Goal: Information Seeking & Learning: Learn about a topic

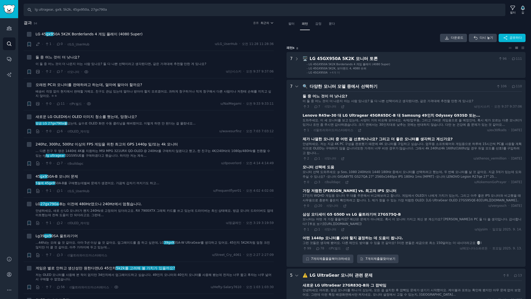
scroll to position [253, 0]
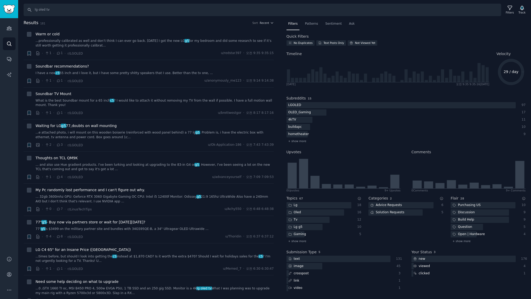
type input "lg oled tv"
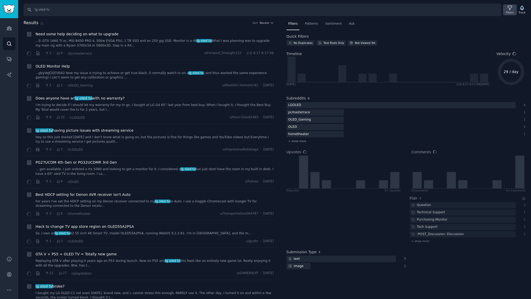
click at [509, 8] on icon at bounding box center [509, 7] width 5 height 5
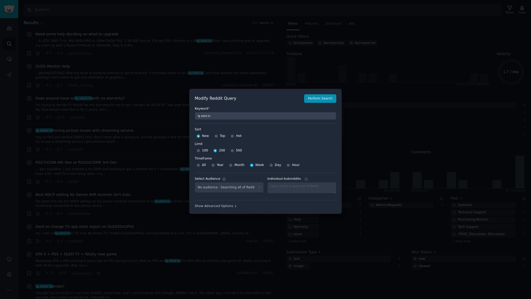
select select "c7830b3eec"
click at [209, 19] on div at bounding box center [265, 149] width 531 height 299
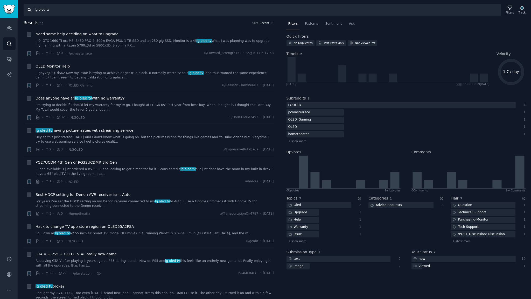
click at [60, 10] on input "lg oled tv" at bounding box center [263, 10] width 478 height 12
type input "lg oled tv, g5, c5"
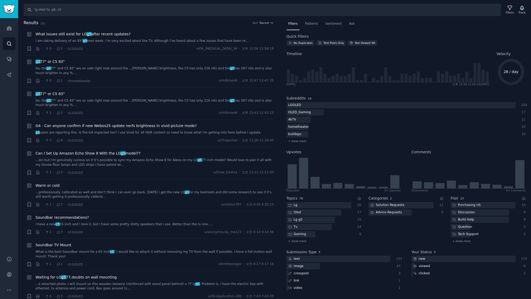
click at [413, 28] on nav "Filters Patterns Sentiment Ask" at bounding box center [406, 25] width 239 height 11
click at [264, 23] on span "Recent" at bounding box center [264, 23] width 9 height 4
click at [234, 43] on p "Upvotes" at bounding box center [239, 42] width 13 height 5
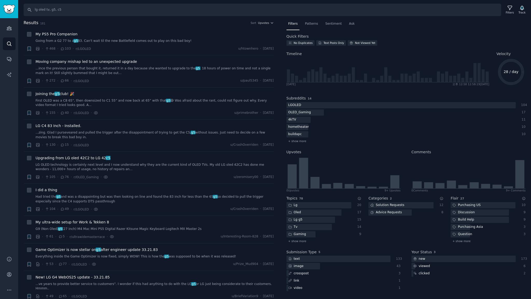
click at [257, 24] on div "Sort Upvotes" at bounding box center [262, 23] width 23 height 4
drag, startPoint x: 263, startPoint y: 21, endPoint x: 290, endPoint y: 25, distance: 28.1
click at [263, 21] on span "Upvotes" at bounding box center [263, 23] width 11 height 4
click at [240, 50] on p "Comments" at bounding box center [241, 51] width 17 height 5
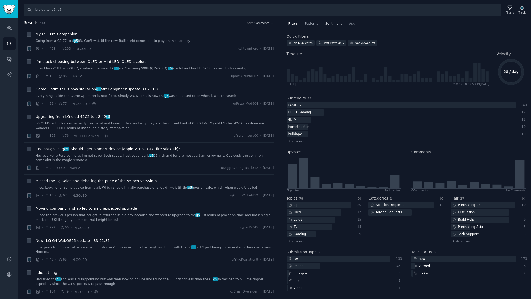
click at [328, 25] on span "Sentiment" at bounding box center [334, 24] width 16 height 5
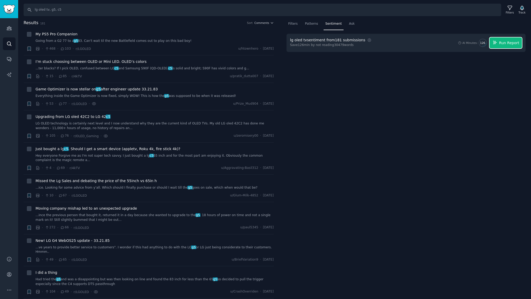
click at [502, 43] on span "Run Report" at bounding box center [509, 42] width 20 height 5
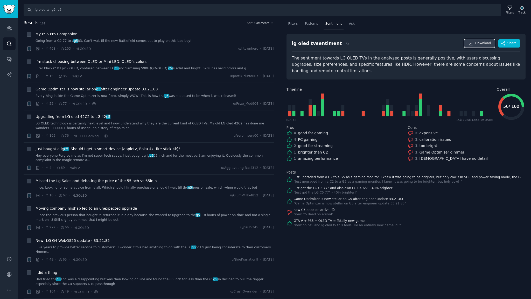
drag, startPoint x: 477, startPoint y: 45, endPoint x: 482, endPoint y: 46, distance: 4.7
click at [477, 45] on link "Download" at bounding box center [480, 43] width 30 height 8
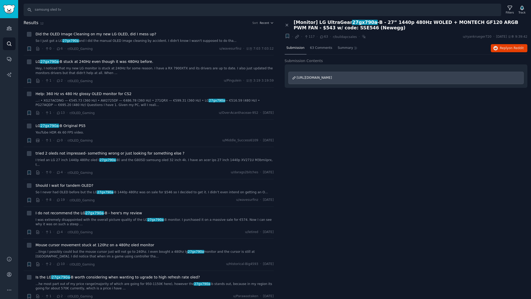
type input "samsung oled tv"
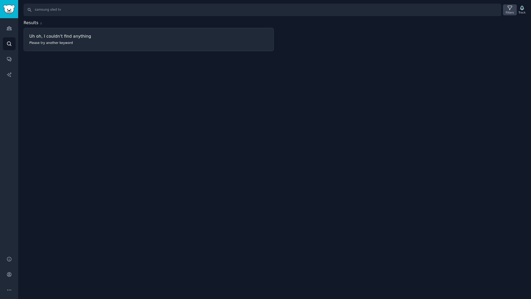
click at [512, 10] on icon at bounding box center [509, 7] width 5 height 5
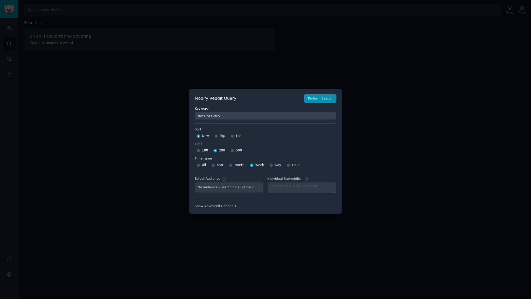
select select "c7830b3eec"
click at [313, 100] on button "Perform Search" at bounding box center [320, 98] width 32 height 9
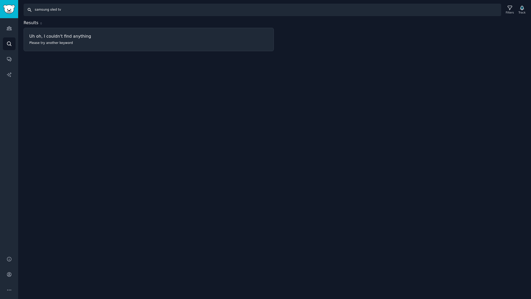
click at [79, 9] on input "samsung oled tv" at bounding box center [263, 10] width 478 height 12
type input "samsung oled tv, s95f, s90d"
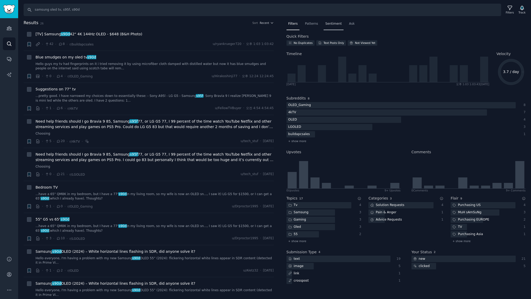
click at [331, 23] on span "Sentiment" at bounding box center [334, 24] width 16 height 5
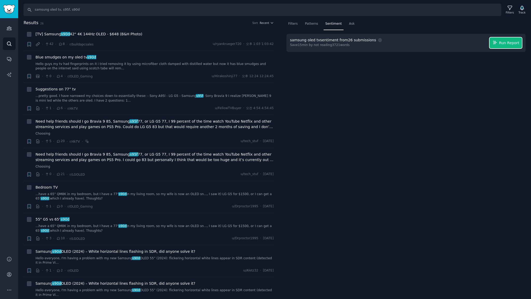
click at [513, 42] on span "Run Report" at bounding box center [509, 42] width 20 height 5
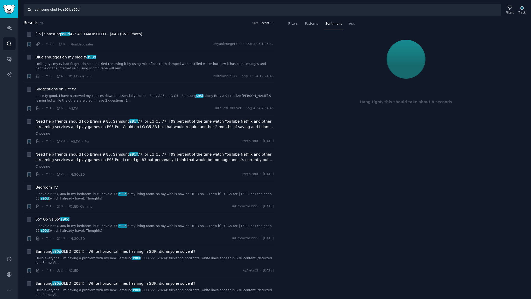
drag, startPoint x: 59, startPoint y: 9, endPoint x: 96, endPoint y: 10, distance: 37.1
click at [96, 10] on input "samsung oled tv, s95f, s90d" at bounding box center [263, 10] width 478 height 12
drag, startPoint x: 56, startPoint y: 9, endPoint x: 30, endPoint y: 27, distance: 31.6
click at [29, 9] on input "samsung oled tv, s95f, s90d" at bounding box center [263, 10] width 478 height 12
click at [91, 8] on input "samsung oled tv, s95f, s90d" at bounding box center [263, 10] width 478 height 12
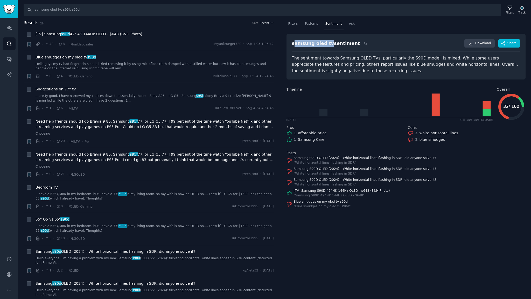
drag, startPoint x: 294, startPoint y: 44, endPoint x: 327, endPoint y: 44, distance: 33.7
click at [327, 44] on div "samsung oled tv sentiment" at bounding box center [326, 43] width 68 height 6
click at [466, 217] on div "Filters Patterns Sentiment Ask samsung oled tv sentiment Download Share The sen…" at bounding box center [406, 159] width 250 height 279
click at [406, 212] on div "Filters Patterns Sentiment Ask samsung oled tv sentiment Download Share The sen…" at bounding box center [406, 159] width 250 height 279
click at [410, 214] on div "Filters Patterns Sentiment Ask samsung oled tv sentiment Download Share The sen…" at bounding box center [406, 159] width 250 height 279
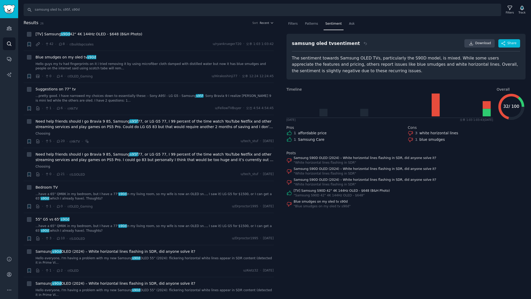
click at [434, 209] on div "Filters Patterns Sentiment Ask samsung oled tv sentiment Download Share The sen…" at bounding box center [406, 159] width 250 height 279
click at [379, 227] on div "Filters Patterns Sentiment Ask samsung oled tv sentiment Download Share The sen…" at bounding box center [406, 159] width 250 height 279
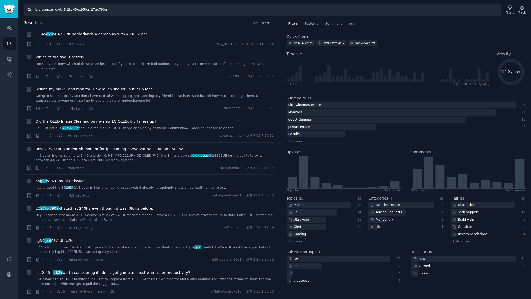
drag, startPoint x: 110, startPoint y: 10, endPoint x: 0, endPoint y: 8, distance: 110.3
click at [0, 6] on div "Audiences Search Conversations AI Reports Help Account More Search lg ultragear…" at bounding box center [265, 149] width 531 height 299
type input "lg stanbyme 2"
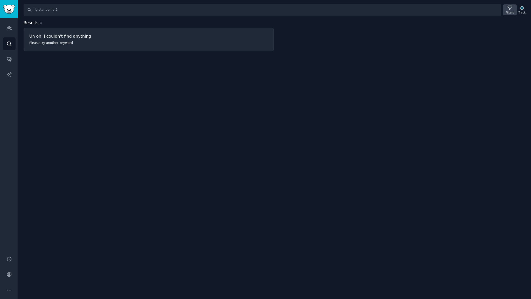
click at [517, 10] on div "Filters" at bounding box center [509, 9] width 13 height 11
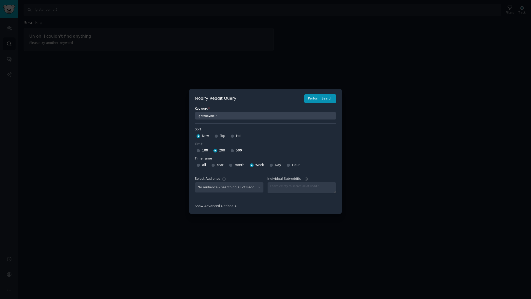
select select "a094687530"
click at [231, 150] on input "500" at bounding box center [233, 151] width 4 height 4
radio input "true"
click at [255, 188] on select "No audience - Searching all of Reddit stanbyme - 35 Subreddits internetexplorer…" at bounding box center [229, 187] width 69 height 11
select select
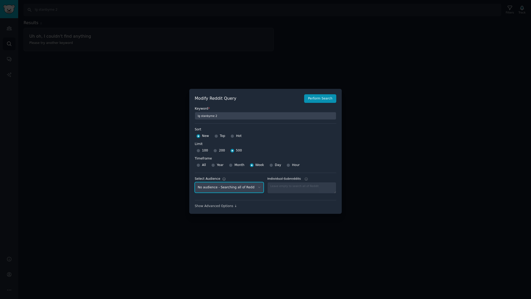
click at [195, 182] on select "No audience - Searching all of Reddit stanbyme - 35 Subreddits internetexplorer…" at bounding box center [229, 187] width 69 height 11
click at [316, 99] on button "Perform Search" at bounding box center [320, 98] width 32 height 9
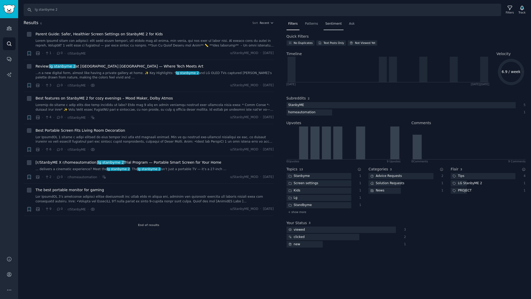
click at [327, 23] on span "Sentiment" at bounding box center [334, 24] width 16 height 5
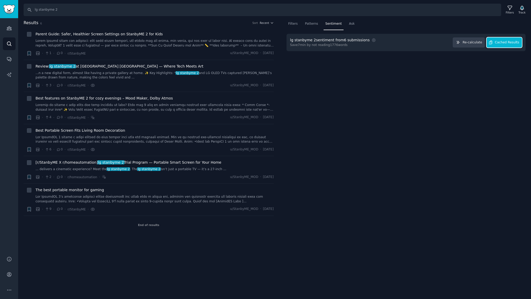
click at [514, 45] on button "Cached Results" at bounding box center [504, 42] width 35 height 10
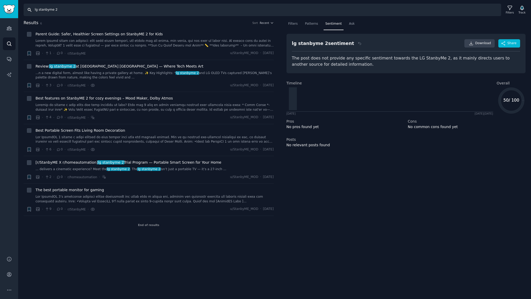
click at [69, 11] on input "lg stanbyme 2" at bounding box center [263, 10] width 478 height 12
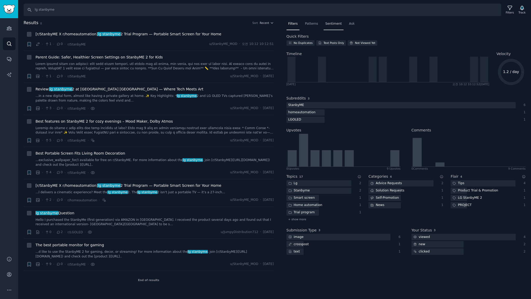
click at [336, 23] on span "Sentiment" at bounding box center [334, 24] width 16 height 5
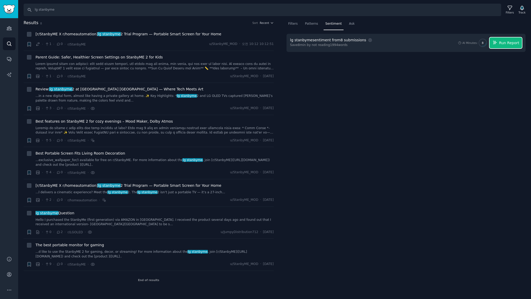
click at [517, 43] on span "Run Report" at bounding box center [509, 42] width 20 height 5
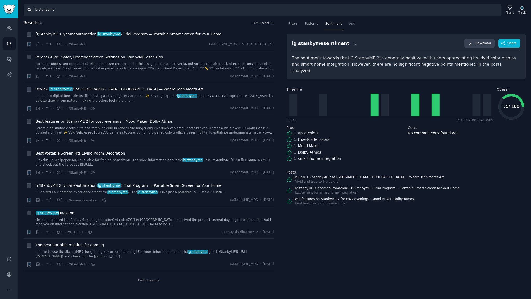
drag, startPoint x: 91, startPoint y: 13, endPoint x: 0, endPoint y: 11, distance: 91.4
click at [0, 11] on div "Audiences Search Conversations AI Reports Help Account More Search lg stanbyme …" at bounding box center [265, 149] width 531 height 299
type input "xboom"
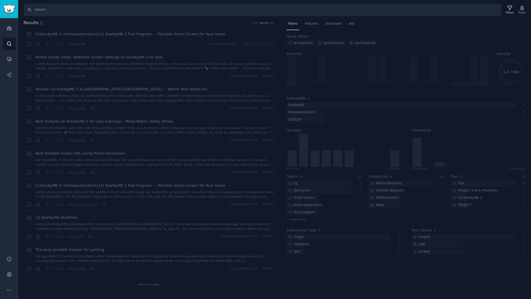
click at [332, 23] on div "Results Sort Recent + [r/StanbyME X r/homeautomation] LG StanbyME 2 Trial Progr…" at bounding box center [274, 157] width 513 height 274
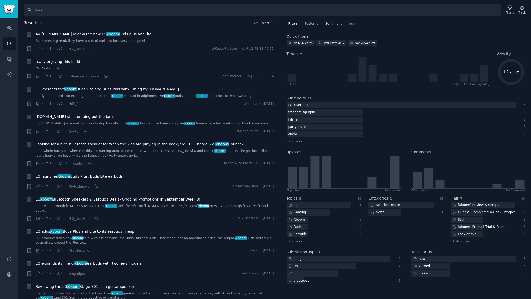
click at [334, 23] on span "Sentiment" at bounding box center [334, 24] width 16 height 5
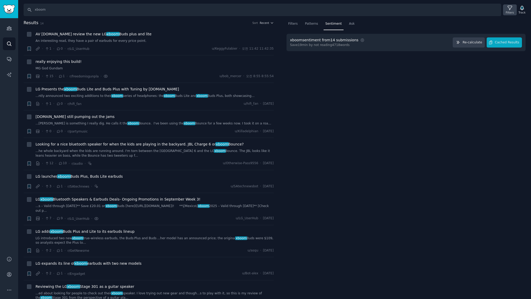
click at [511, 6] on icon at bounding box center [510, 8] width 4 height 4
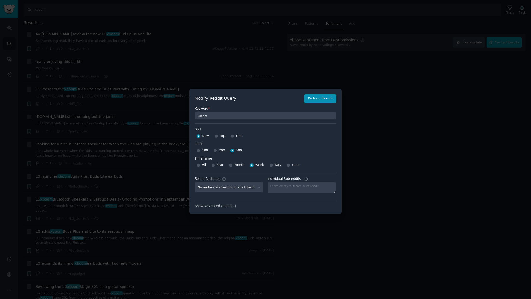
click at [390, 73] on div at bounding box center [265, 149] width 531 height 299
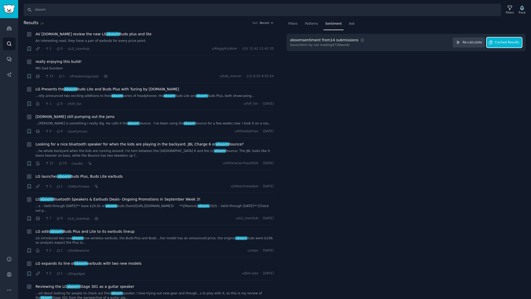
click at [503, 42] on span "Cached Results" at bounding box center [507, 42] width 24 height 5
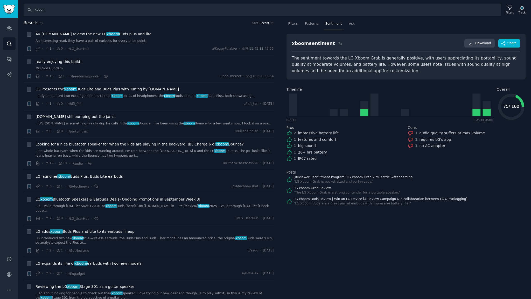
click at [267, 24] on span "Recent" at bounding box center [264, 23] width 9 height 4
drag, startPoint x: 237, startPoint y: 42, endPoint x: 275, endPoint y: 65, distance: 44.4
click at [237, 42] on p "Upvotes" at bounding box center [239, 42] width 13 height 5
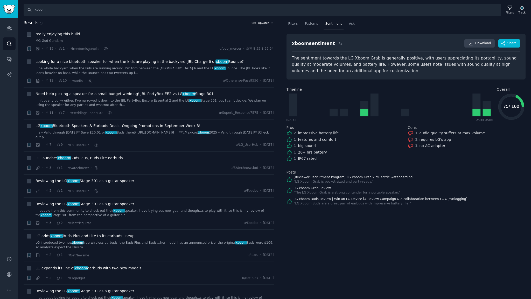
click at [264, 22] on span "Upvotes" at bounding box center [263, 23] width 11 height 4
click at [240, 51] on p "Comments" at bounding box center [241, 51] width 17 height 5
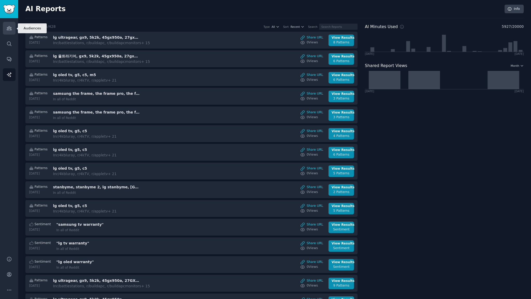
click at [6, 28] on icon "Sidebar" at bounding box center [8, 27] width 5 height 5
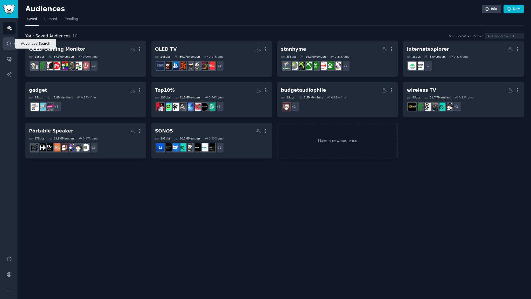
click at [12, 44] on link "Search" at bounding box center [9, 43] width 13 height 13
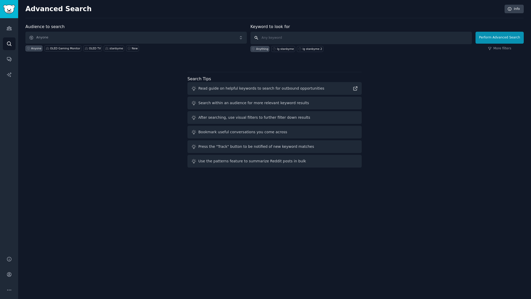
click at [294, 42] on input "text" at bounding box center [362, 38] width 222 height 12
type input "samsung the frame"
click button "Perform Advanced Search" at bounding box center [500, 38] width 48 height 12
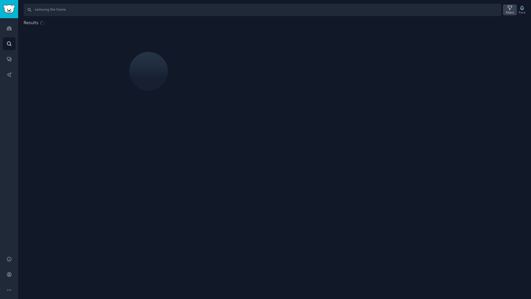
click at [512, 10] on icon at bounding box center [509, 7] width 5 height 5
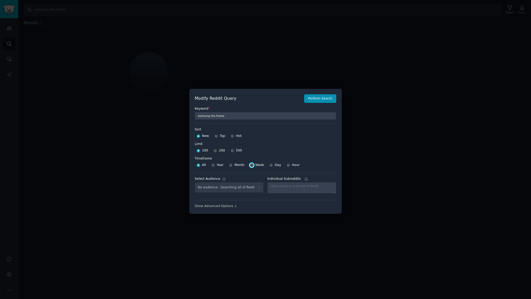
click at [250, 165] on input "Week" at bounding box center [252, 165] width 4 height 4
radio input "true"
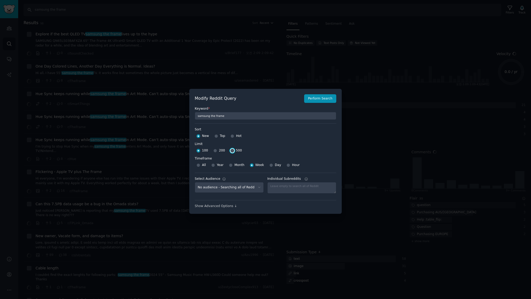
drag, startPoint x: 230, startPoint y: 150, endPoint x: 261, endPoint y: 143, distance: 32.3
click at [231, 150] on input "500" at bounding box center [233, 151] width 4 height 4
radio input "true"
click at [324, 98] on button "Perform Search" at bounding box center [320, 98] width 32 height 9
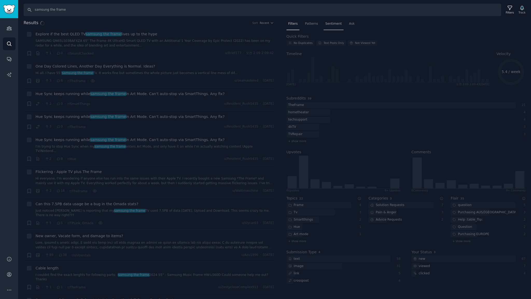
click at [333, 24] on div "Results Sort Recent + Explore if the best QLED TV samsung the frame lives up to…" at bounding box center [274, 159] width 513 height 279
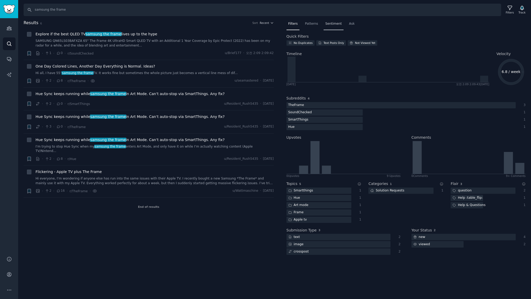
click at [334, 24] on span "Sentiment" at bounding box center [334, 24] width 16 height 5
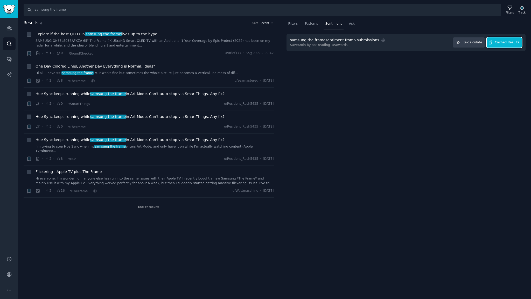
click at [506, 40] on span "Cached Results" at bounding box center [507, 42] width 24 height 5
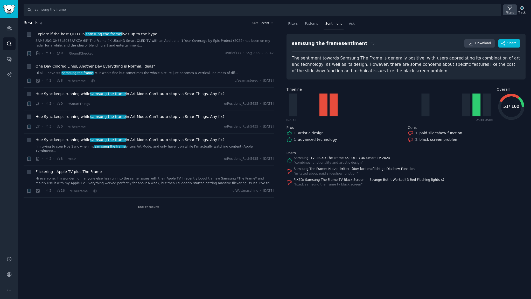
click at [508, 10] on icon at bounding box center [509, 7] width 5 height 5
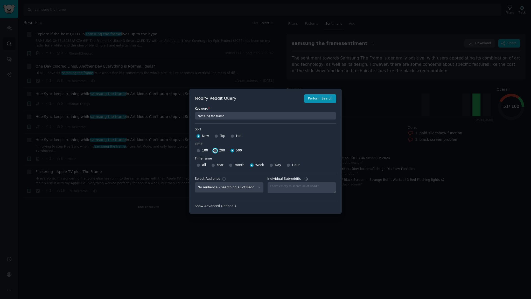
click at [215, 149] on input "200" at bounding box center [215, 151] width 4 height 4
radio input "true"
click at [330, 102] on button "Perform Search" at bounding box center [320, 98] width 32 height 9
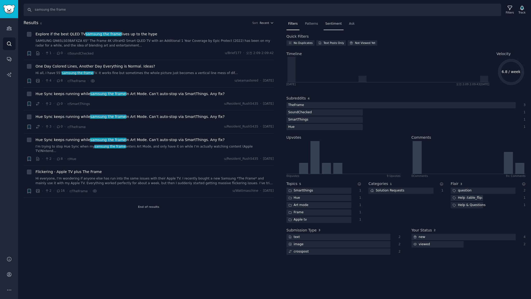
click at [333, 22] on span "Sentiment" at bounding box center [334, 24] width 16 height 5
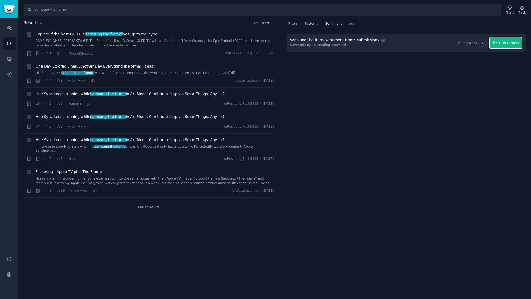
click at [510, 43] on span "Run Report" at bounding box center [509, 42] width 20 height 5
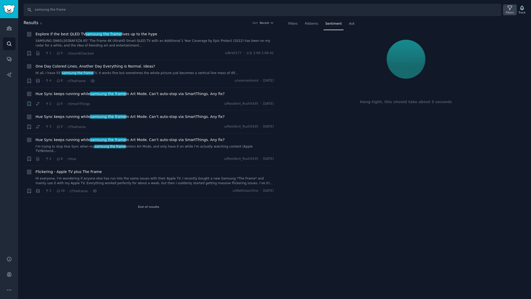
click at [511, 9] on icon at bounding box center [509, 7] width 5 height 5
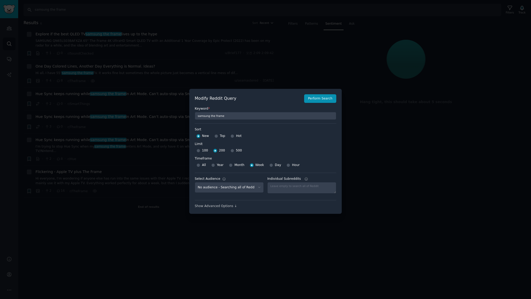
drag, startPoint x: 453, startPoint y: 25, endPoint x: 458, endPoint y: 26, distance: 4.5
click at [453, 25] on div at bounding box center [265, 149] width 531 height 299
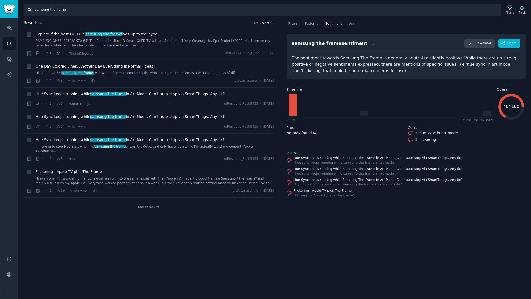
drag, startPoint x: 100, startPoint y: 13, endPoint x: 0, endPoint y: -3, distance: 101.4
click at [0, 0] on html "Audiences Search Conversations AI Reports Help Account More Search samsung the …" at bounding box center [265, 149] width 531 height 299
type input "jbl flip"
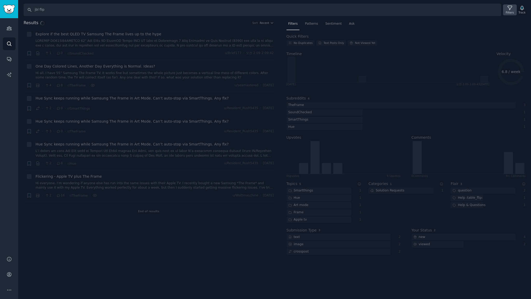
click at [513, 11] on div "Filters" at bounding box center [510, 13] width 8 height 4
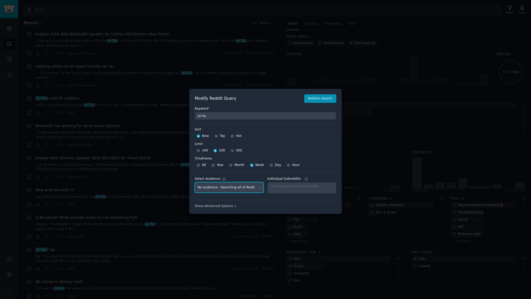
click at [237, 185] on select "No audience - Searching all of Reddit stanbyme - 35 Subreddits internetexplorer…" at bounding box center [229, 187] width 69 height 11
select select "d5641c5a1a"
click at [195, 182] on select "No audience - Searching all of Reddit stanbyme - 35 Subreddits internetexplorer…" at bounding box center [229, 187] width 69 height 11
click at [319, 97] on button "Perform Search" at bounding box center [320, 98] width 32 height 9
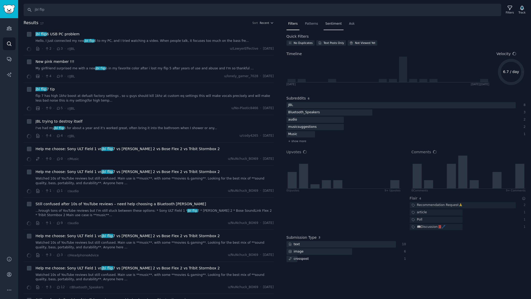
click at [327, 25] on span "Sentiment" at bounding box center [334, 24] width 16 height 5
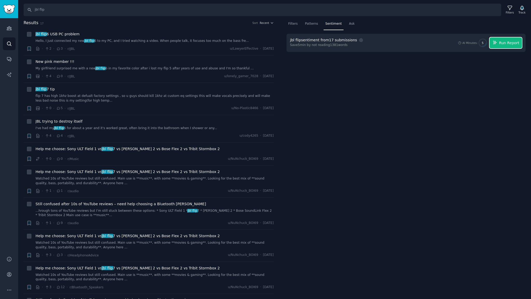
click at [499, 40] on button "Run Report" at bounding box center [506, 42] width 32 height 11
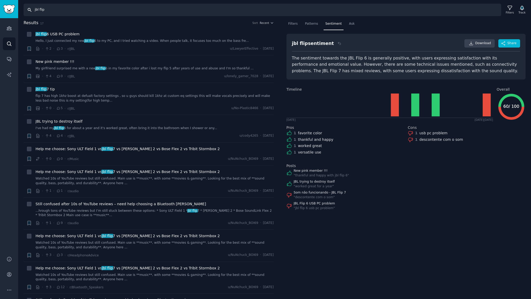
click at [52, 12] on input "jbl flip" at bounding box center [263, 10] width 478 height 12
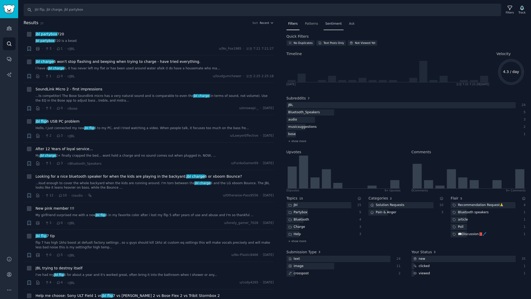
click at [326, 22] on span "Sentiment" at bounding box center [334, 24] width 16 height 5
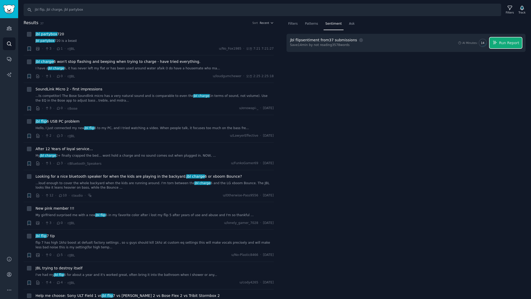
drag, startPoint x: 506, startPoint y: 43, endPoint x: 482, endPoint y: 45, distance: 23.9
click at [506, 43] on span "Run Report" at bounding box center [509, 42] width 20 height 5
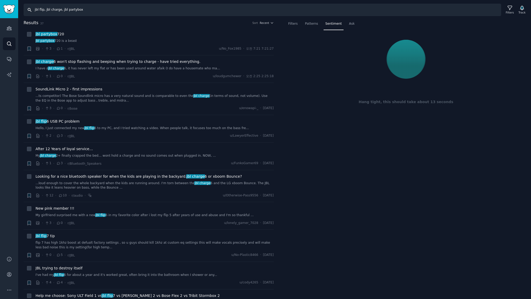
drag, startPoint x: 45, startPoint y: 10, endPoint x: 2, endPoint y: 9, distance: 43.6
click at [2, 9] on div "Audiences Search Conversations AI Reports Help Account More Search jbl flip, jb…" at bounding box center [265, 149] width 531 height 299
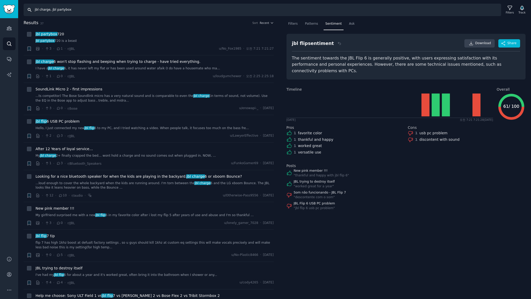
click at [95, 11] on input "jbl charge, jbl partybox" at bounding box center [263, 10] width 478 height 12
paste input "jbl flip,"
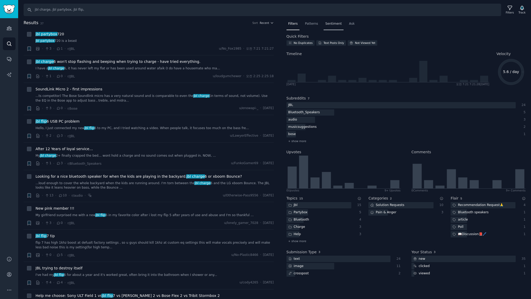
click at [326, 23] on span "Sentiment" at bounding box center [334, 24] width 16 height 5
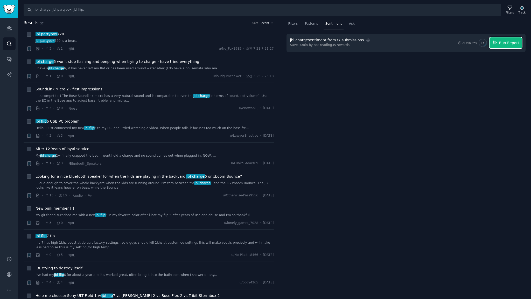
click at [509, 43] on span "Run Report" at bounding box center [509, 42] width 20 height 5
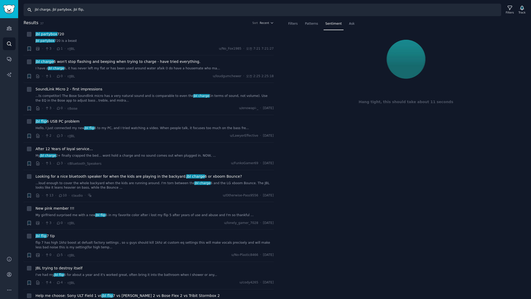
drag, startPoint x: 50, startPoint y: 10, endPoint x: 0, endPoint y: 6, distance: 50.4
click at [0, 6] on div "Audiences Search Conversations AI Reports Help Account More Search jbl charge, …" at bounding box center [265, 149] width 531 height 299
click at [86, 11] on input "jbl partybox, jbl flip," at bounding box center [263, 10] width 478 height 12
paste input "jbl charge,"
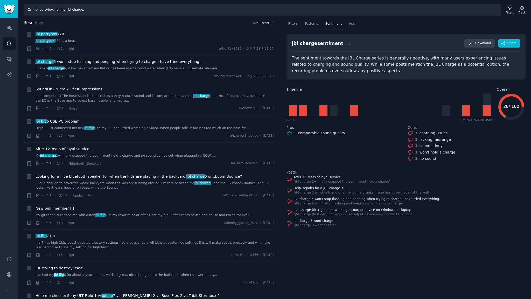
type input "jbl partybox, jbl flip, jbl charge,"
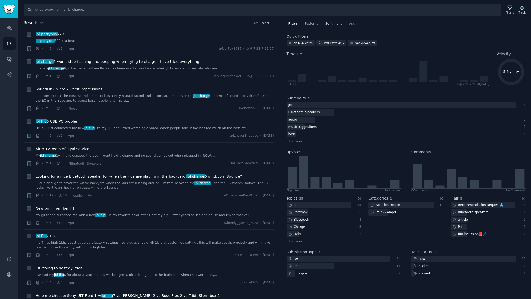
click at [334, 24] on span "Sentiment" at bounding box center [334, 24] width 16 height 5
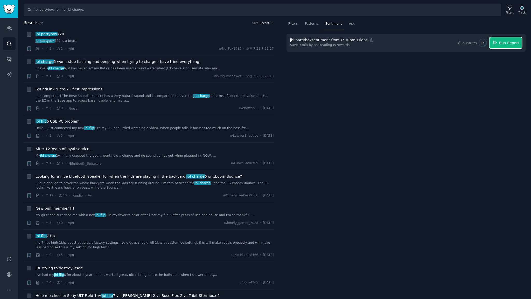
click at [515, 45] on span "Run Report" at bounding box center [509, 42] width 20 height 5
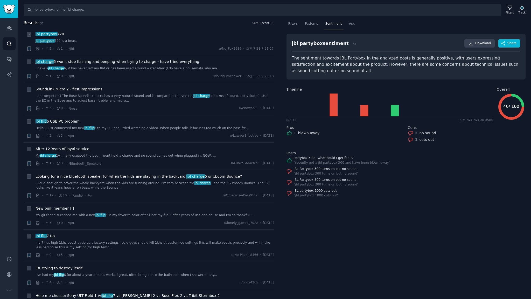
click at [227, 32] on div "jbl partybox 720" at bounding box center [155, 33] width 238 height 5
